Goal: Check status: Check status

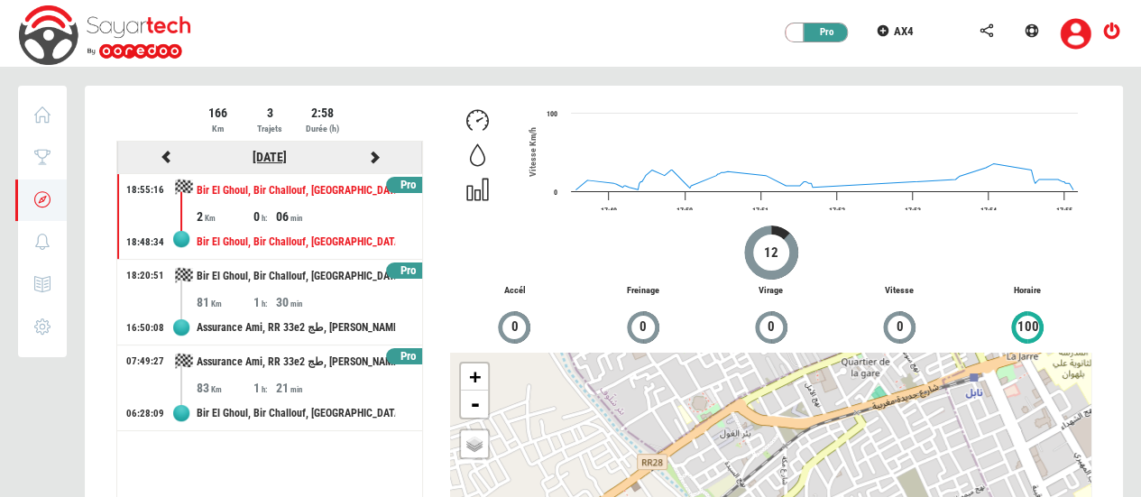
click at [254, 154] on link "[DATE]" at bounding box center [270, 157] width 34 height 14
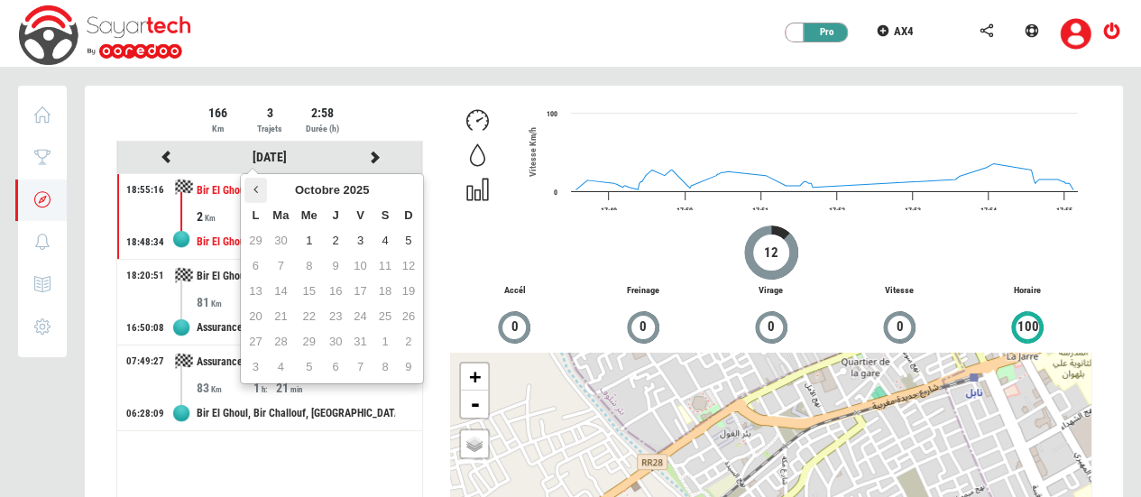
click at [251, 181] on th at bounding box center [256, 190] width 22 height 25
click at [261, 188] on th at bounding box center [256, 190] width 22 height 25
click at [254, 344] on td "23" at bounding box center [256, 341] width 22 height 25
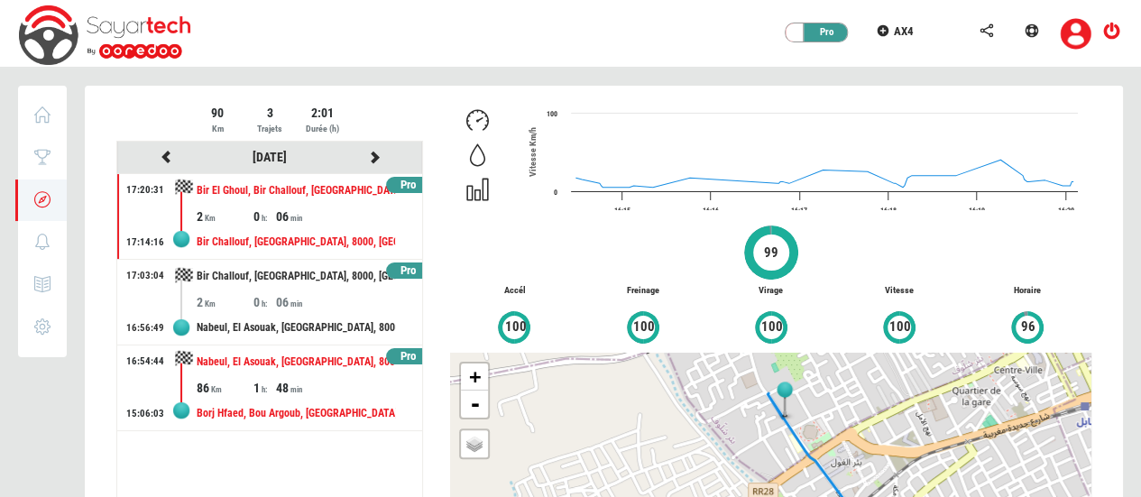
click at [284, 365] on div "Nabeul, El Asouak, [GEOGRAPHIC_DATA], 8000, [GEOGRAPHIC_DATA]" at bounding box center [296, 362] width 199 height 33
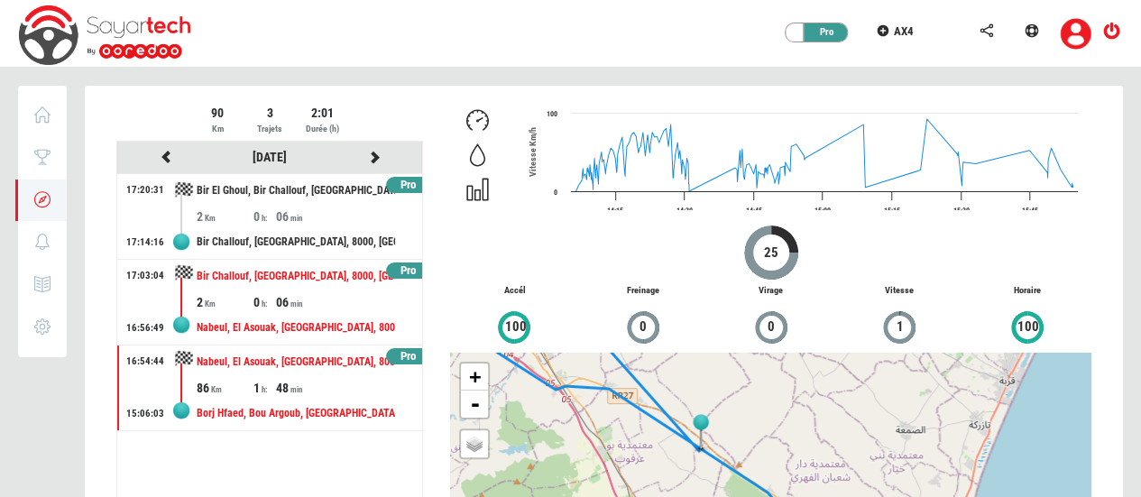
click at [292, 297] on div "06" at bounding box center [304, 302] width 57 height 18
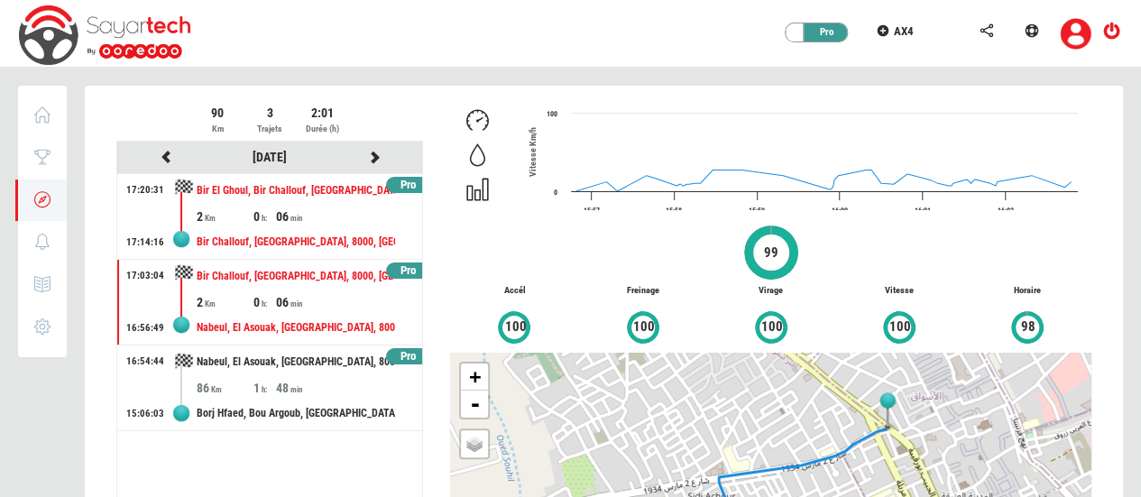
click at [301, 216] on div "06" at bounding box center [304, 217] width 57 height 18
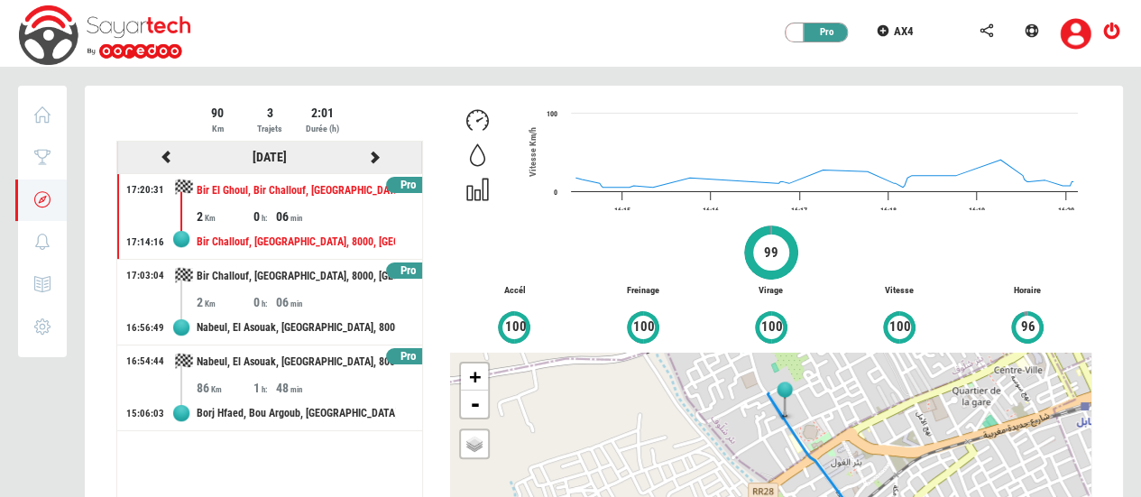
click at [283, 167] on div "[DATE]" at bounding box center [269, 157] width 104 height 23
click at [269, 156] on link "[DATE]" at bounding box center [270, 157] width 34 height 14
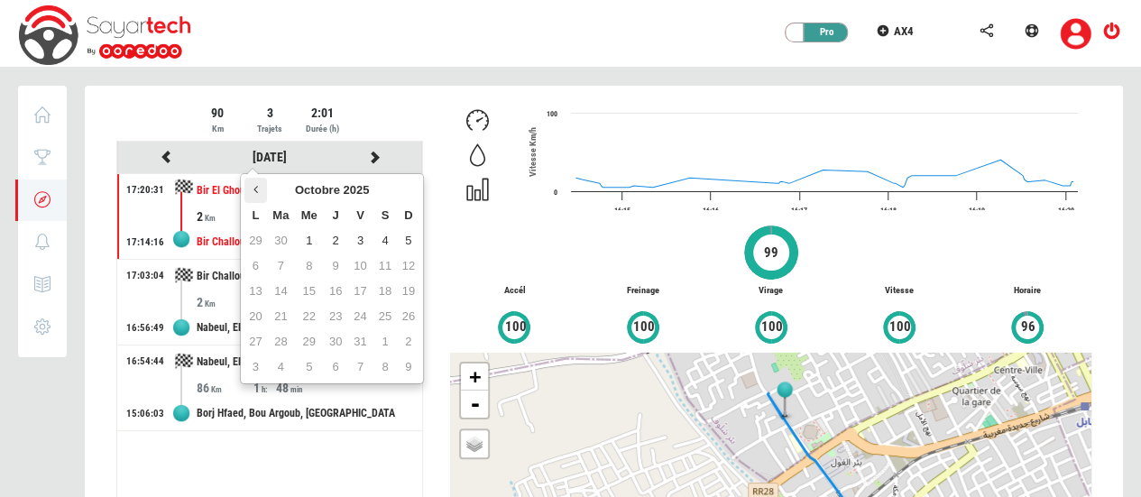
click at [260, 189] on th at bounding box center [256, 190] width 22 height 25
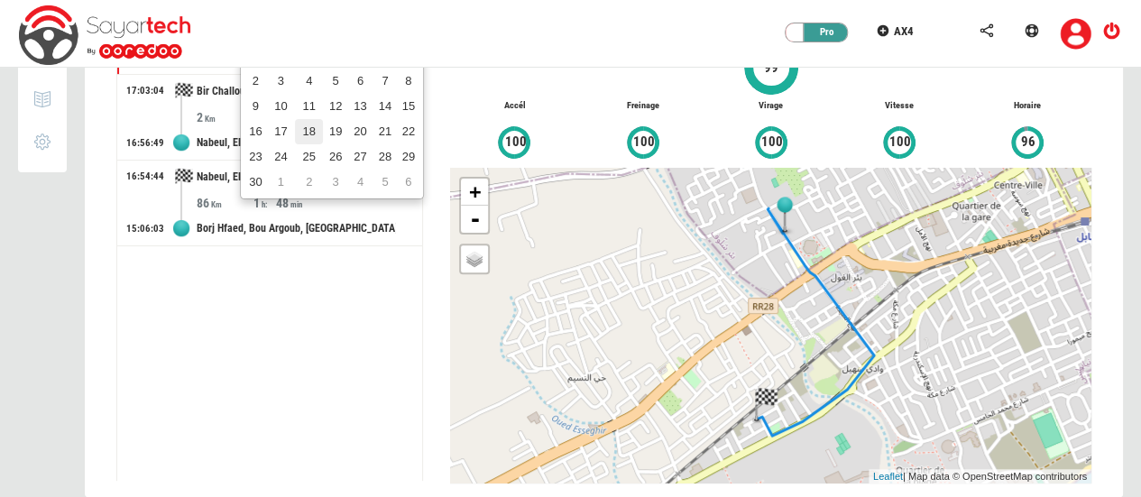
scroll to position [208, 0]
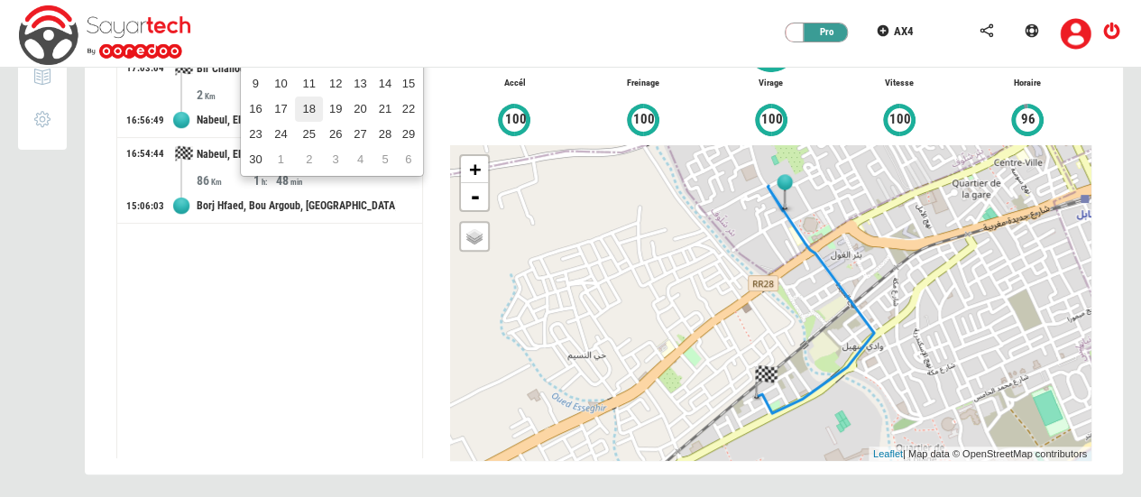
click at [309, 97] on td "18" at bounding box center [309, 109] width 28 height 25
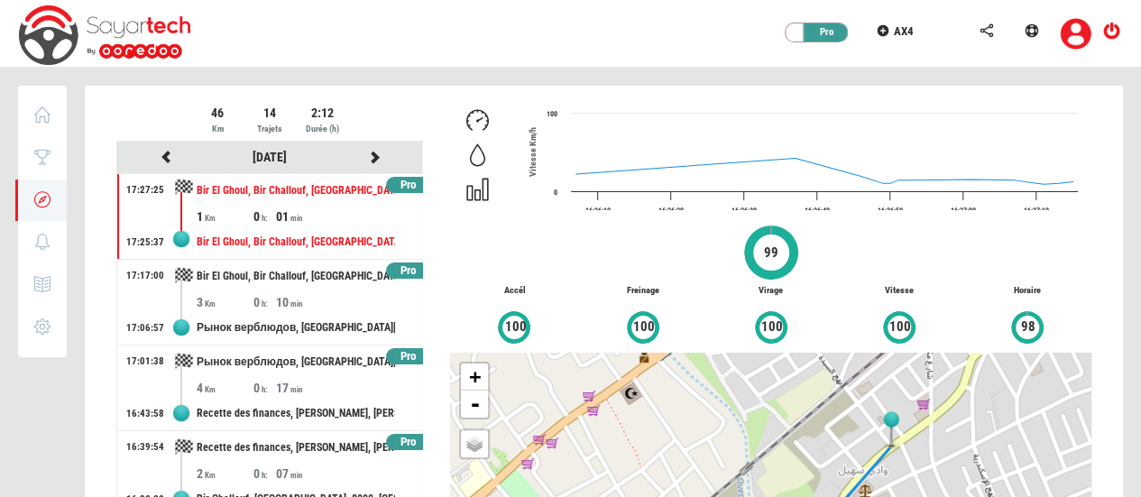
scroll to position [0, 0]
click at [366, 154] on icon at bounding box center [374, 157] width 16 height 13
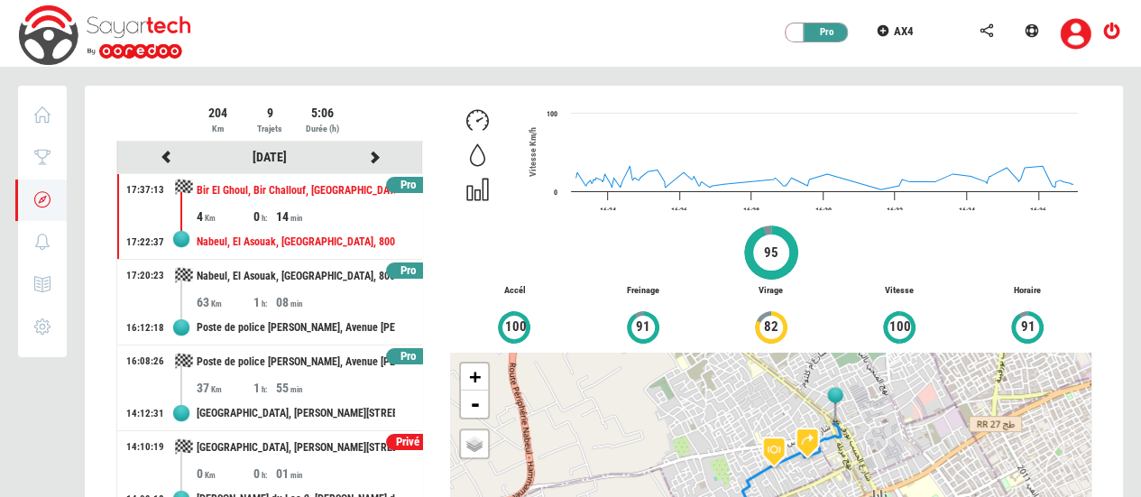
click at [422, 218] on div "[DATE] Pro 17:37:13 17:22:37 Bir El Ghoul, Bir Challouf, [GEOGRAPHIC_DATA], [GE…" at bounding box center [269, 404] width 307 height 524
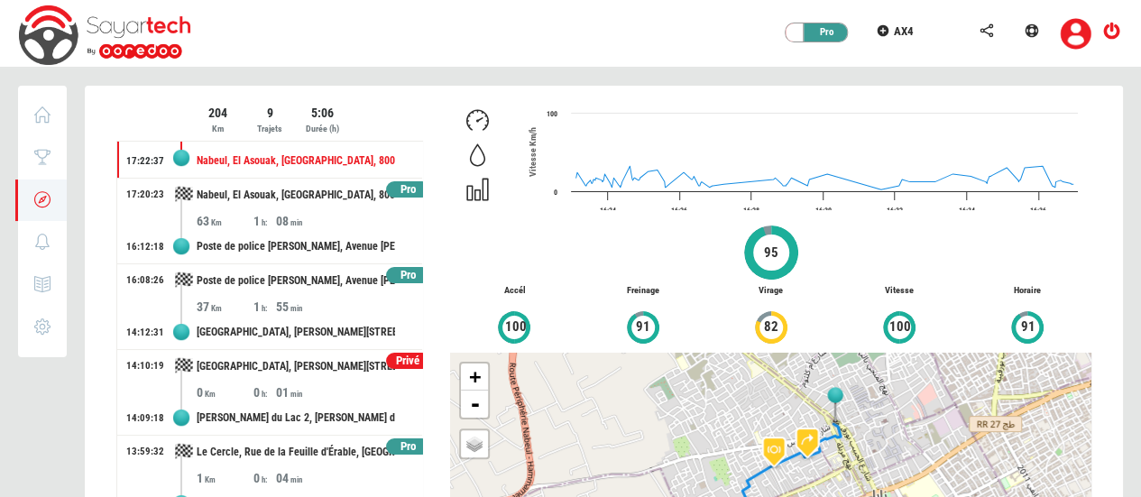
scroll to position [83, 0]
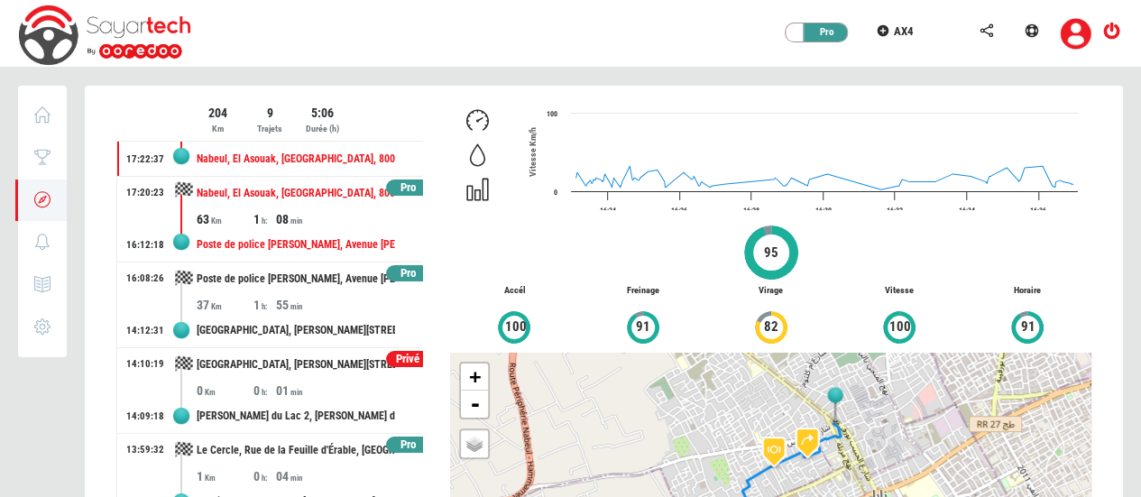
click at [339, 242] on div "Poste de police [PERSON_NAME], Avenue [PERSON_NAME], [PERSON_NAME], [PERSON_NAM…" at bounding box center [296, 244] width 199 height 33
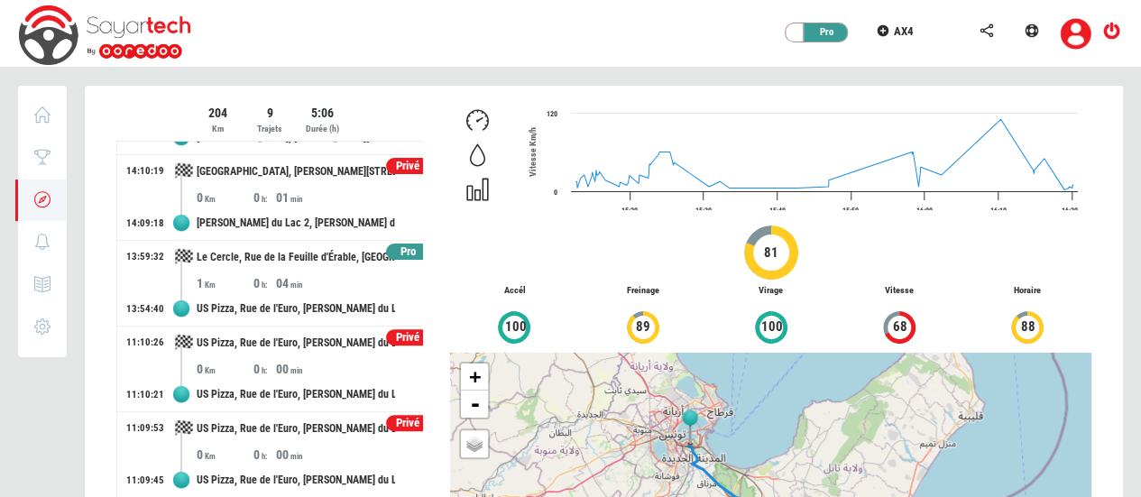
scroll to position [208, 0]
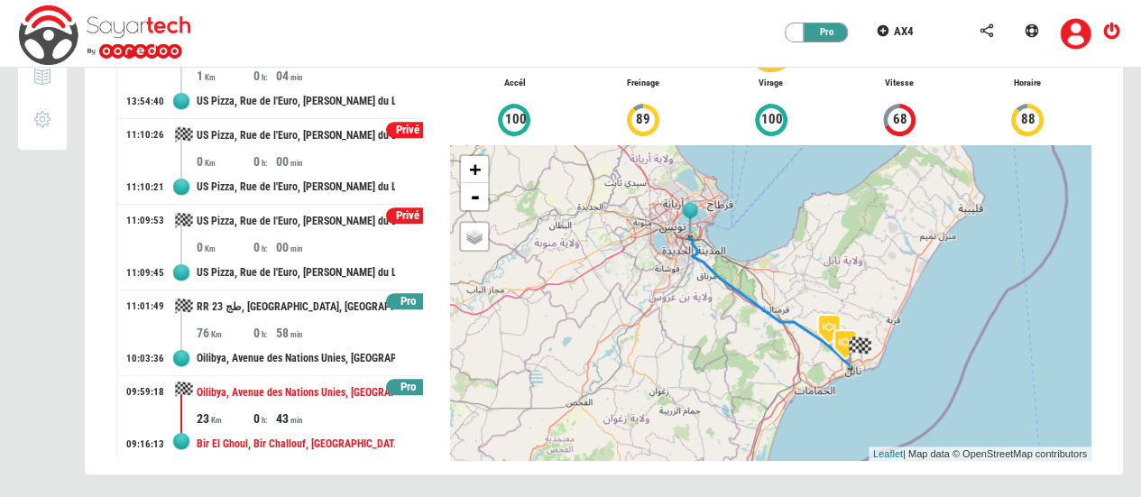
click at [290, 394] on div "Oilibya, Avenue des Nations Unies, [GEOGRAPHIC_DATA], [GEOGRAPHIC_DATA]" at bounding box center [296, 392] width 199 height 33
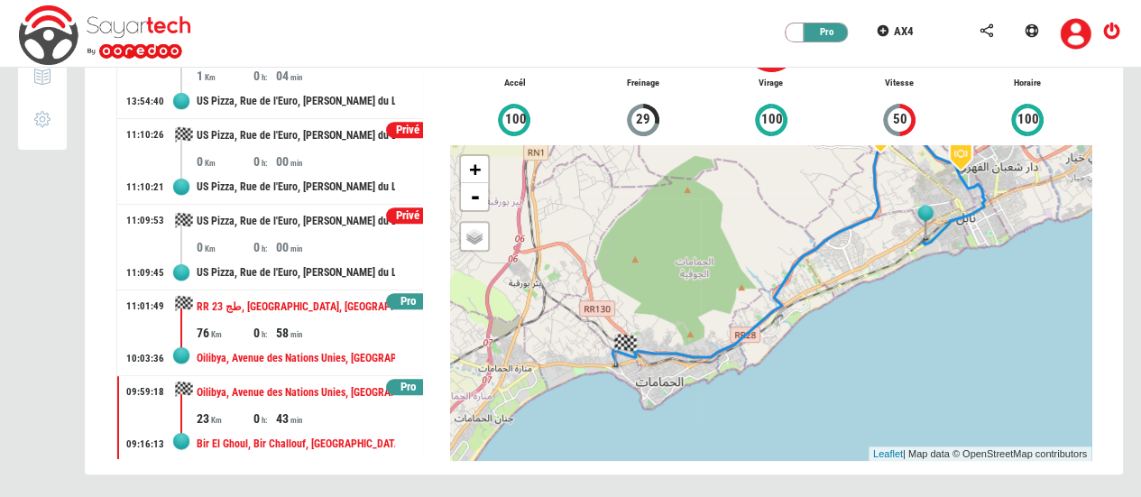
click at [288, 302] on div "RR 23 طج, [GEOGRAPHIC_DATA], [GEOGRAPHIC_DATA], [PERSON_NAME][GEOGRAPHIC_DATA],…" at bounding box center [296, 307] width 199 height 33
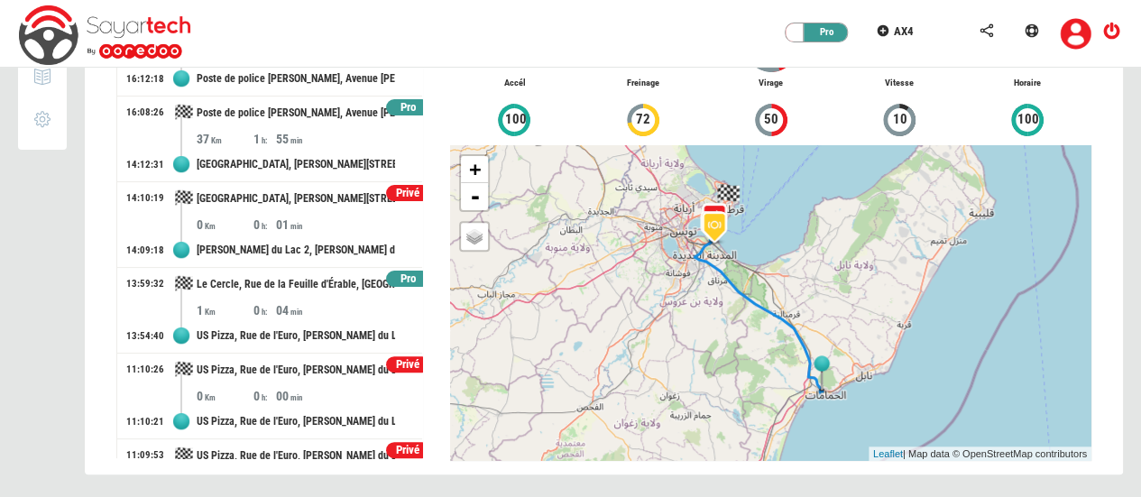
scroll to position [41, 0]
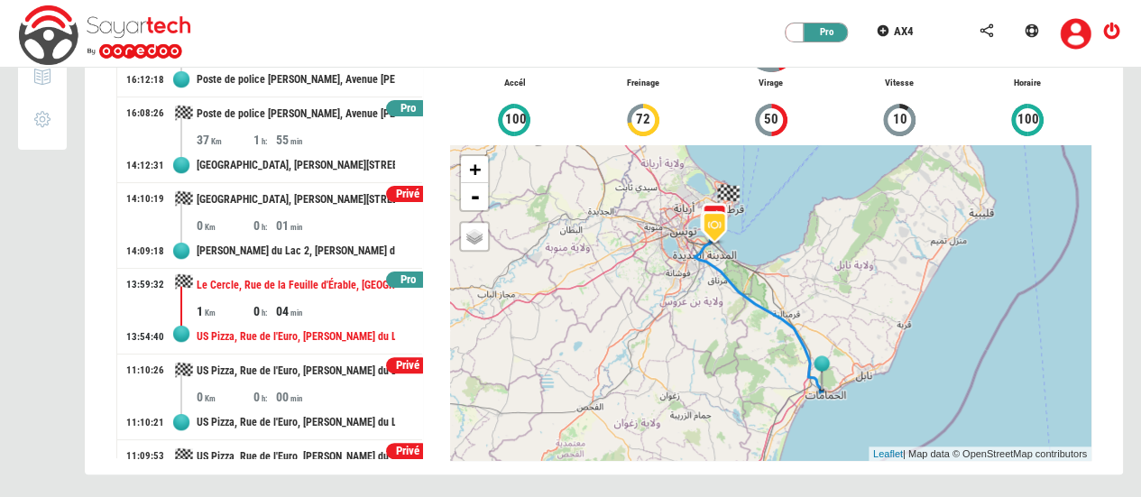
click at [248, 288] on div "Le Cercle, Rue de la Feuille d'Érable, [GEOGRAPHIC_DATA], [GEOGRAPHIC_DATA], [G…" at bounding box center [296, 285] width 199 height 33
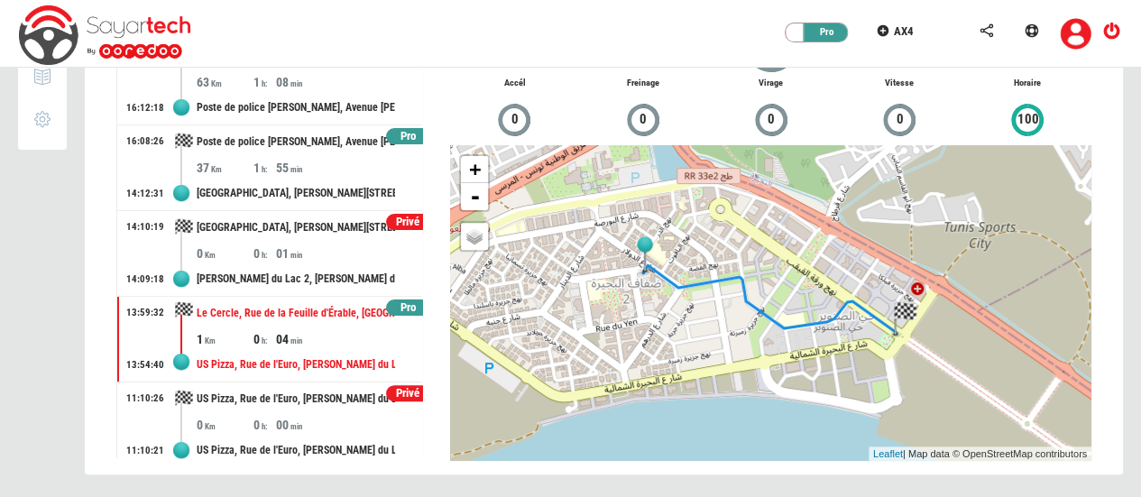
scroll to position [0, 0]
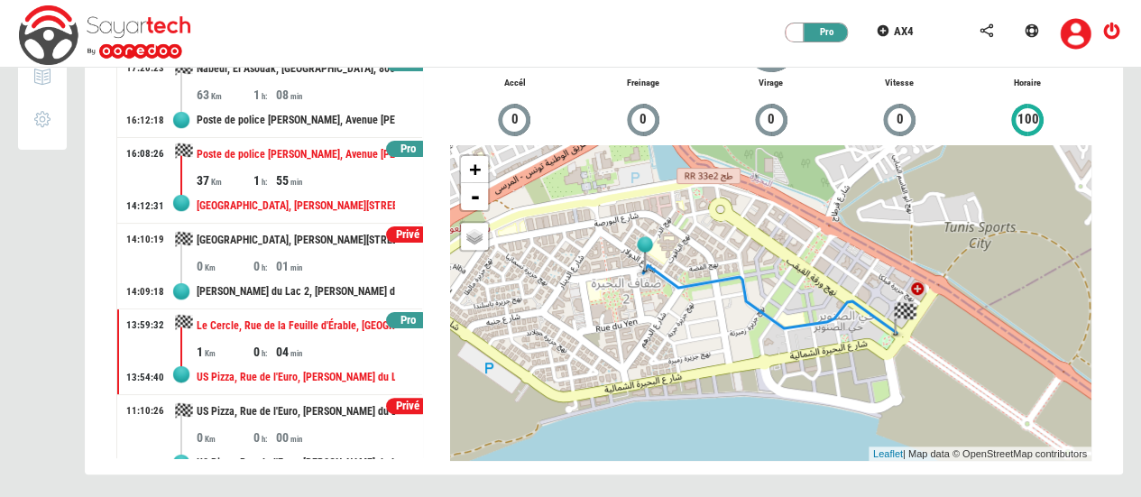
click at [328, 185] on div "37 1 55" at bounding box center [310, 180] width 226 height 18
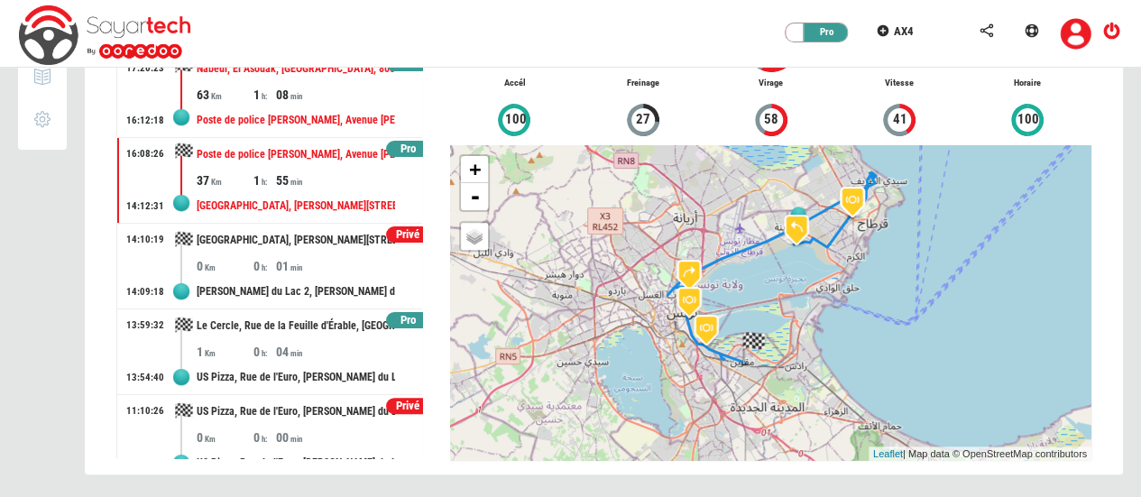
click at [328, 97] on div "63 1 08" at bounding box center [310, 95] width 226 height 18
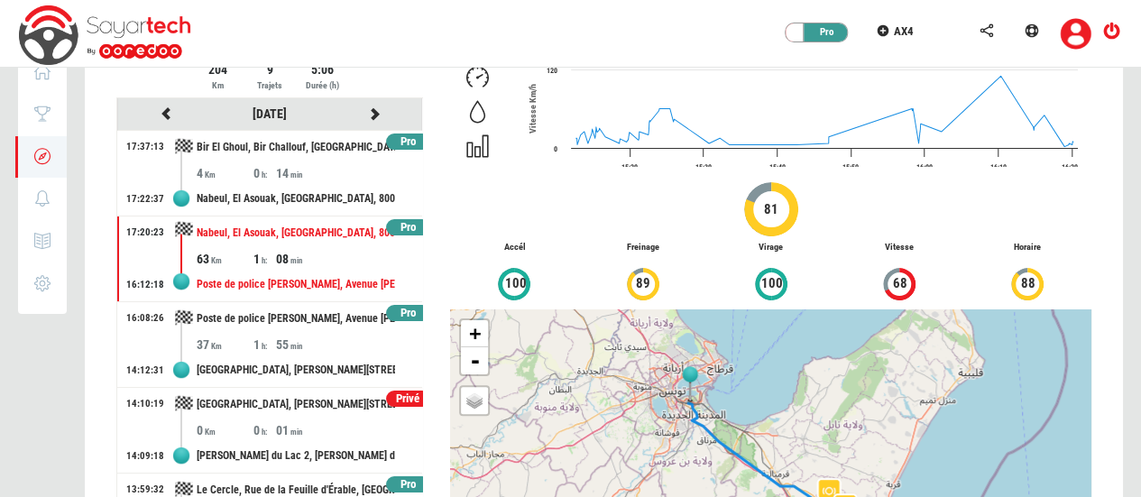
scroll to position [5, 0]
